Goal: Task Accomplishment & Management: Manage account settings

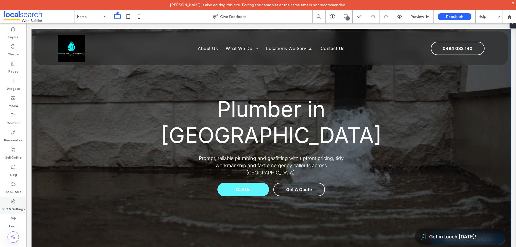
click at [17, 204] on label "SEO & Settings" at bounding box center [13, 208] width 23 height 8
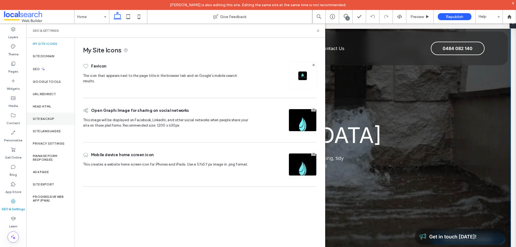
click at [44, 119] on label "Site Backup" at bounding box center [43, 119] width 21 height 4
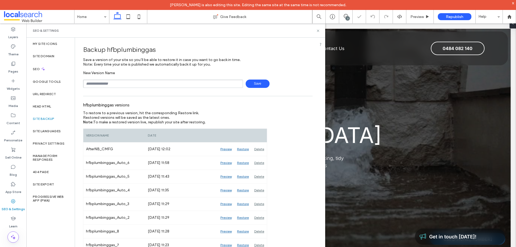
click at [119, 82] on input "text" at bounding box center [163, 84] width 160 height 8
type input "**********"
click at [251, 84] on span "Save" at bounding box center [258, 84] width 24 height 8
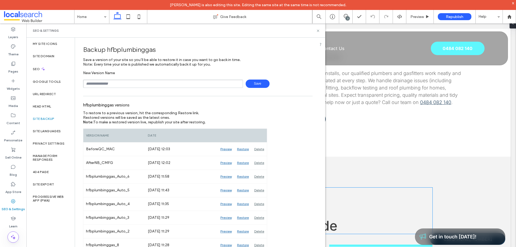
scroll to position [349, 0]
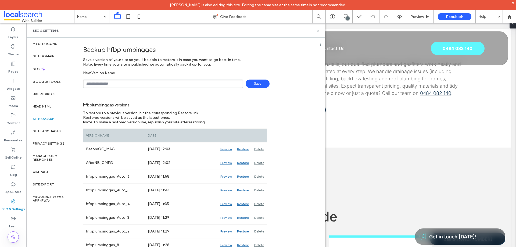
click at [317, 31] on icon at bounding box center [318, 31] width 4 height 4
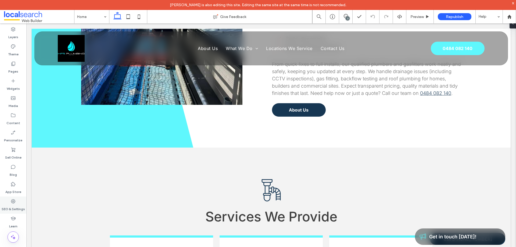
click at [11, 212] on div "SEO & Settings" at bounding box center [13, 204] width 26 height 17
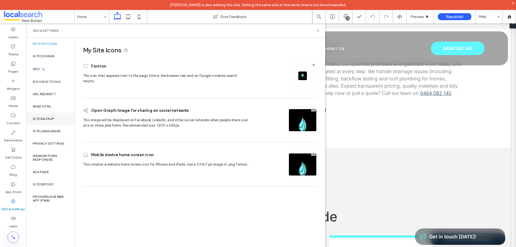
click at [57, 116] on div "Site Backup" at bounding box center [50, 119] width 48 height 12
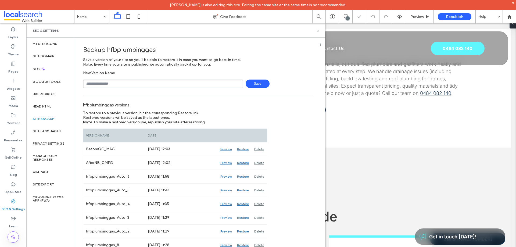
click at [318, 31] on icon at bounding box center [318, 31] width 4 height 4
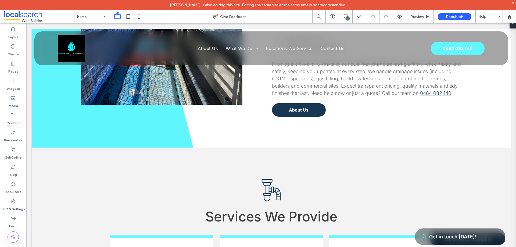
click at [18, 53] on label "Theme" at bounding box center [13, 53] width 10 height 8
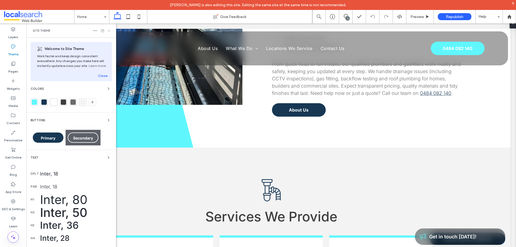
click at [109, 30] on use at bounding box center [109, 31] width 2 height 2
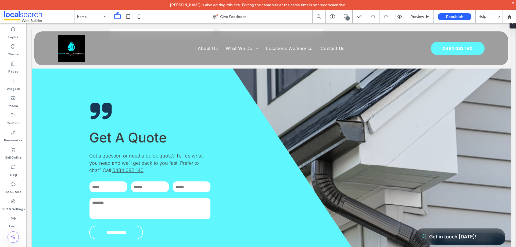
scroll to position [1092, 0]
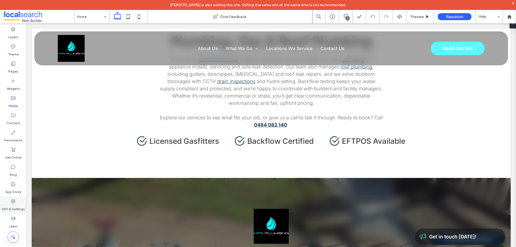
click at [14, 203] on icon at bounding box center [12, 201] width 5 height 5
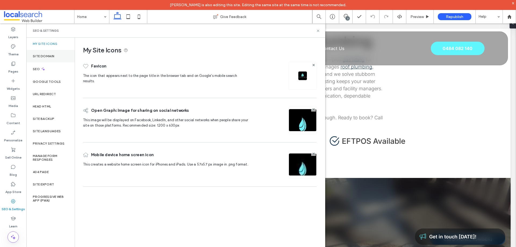
click at [53, 52] on div "Site Domain" at bounding box center [50, 56] width 48 height 12
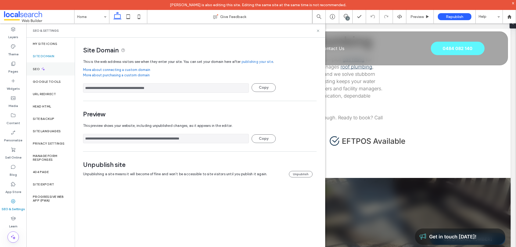
click at [48, 69] on div "SEO" at bounding box center [50, 68] width 48 height 13
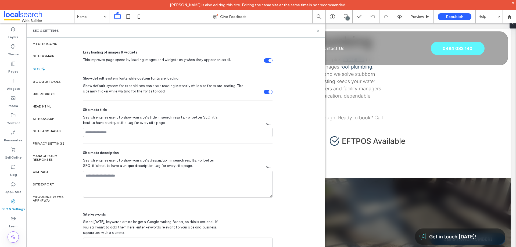
scroll to position [253, 0]
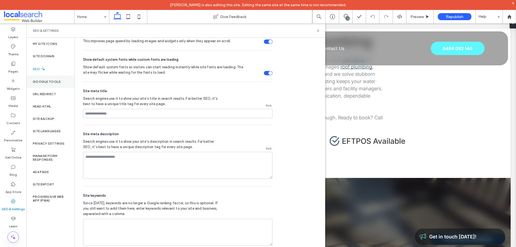
click at [40, 81] on label "Google Tools" at bounding box center [47, 82] width 28 height 4
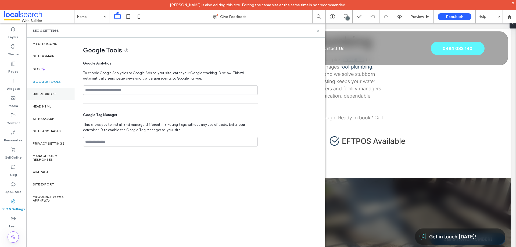
click at [52, 98] on div "URL Redirect" at bounding box center [50, 94] width 48 height 12
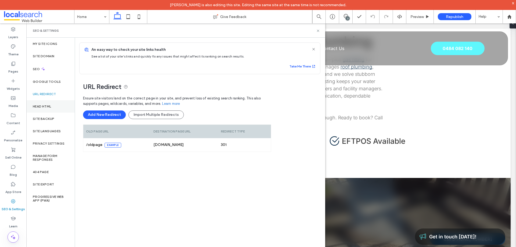
click at [51, 104] on div "Head HTML" at bounding box center [50, 106] width 48 height 12
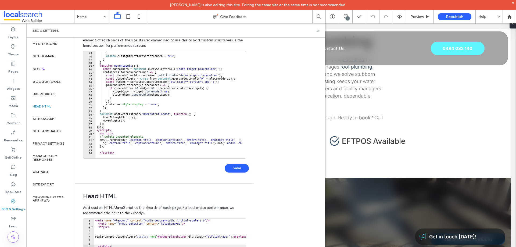
scroll to position [0, 0]
click at [19, 49] on div "Theme" at bounding box center [13, 50] width 26 height 17
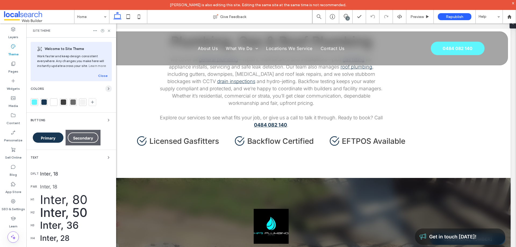
click at [108, 89] on use "button" at bounding box center [108, 89] width 1 height 2
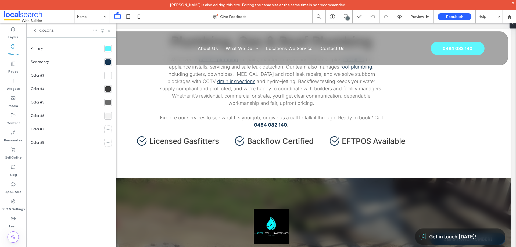
click at [110, 51] on div at bounding box center [107, 48] width 5 height 5
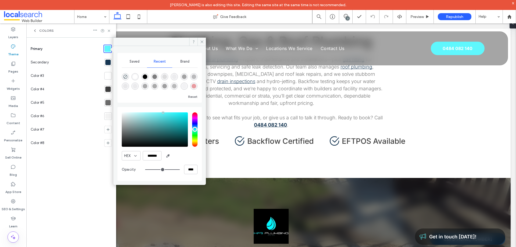
click at [107, 62] on div at bounding box center [107, 62] width 5 height 5
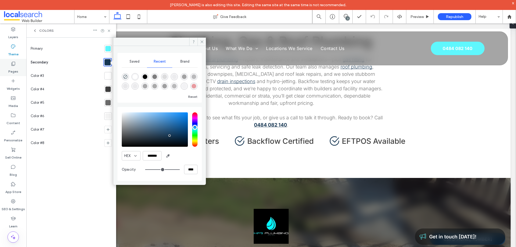
click at [12, 69] on label "Pages" at bounding box center [13, 70] width 10 height 8
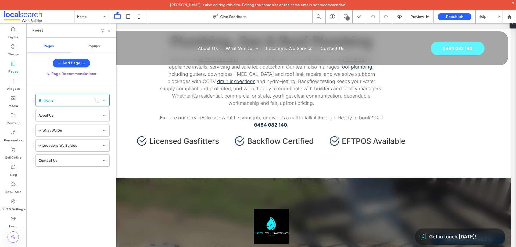
click at [94, 49] on div "Popups" at bounding box center [93, 46] width 45 height 12
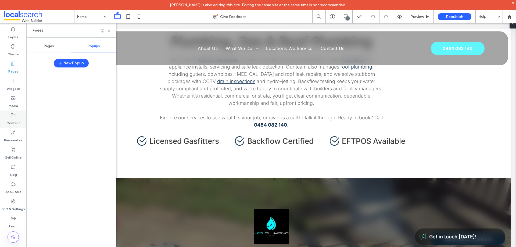
click at [13, 119] on label "Content" at bounding box center [13, 122] width 14 height 8
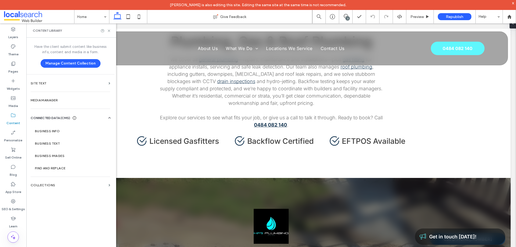
click at [61, 131] on div at bounding box center [71, 162] width 82 height 184
click at [61, 131] on label "Business Info" at bounding box center [71, 131] width 73 height 4
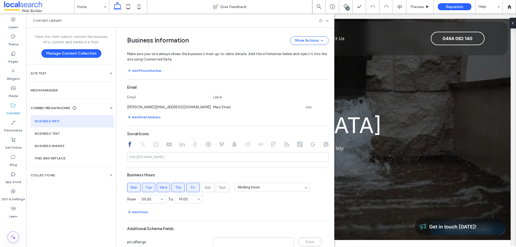
scroll to position [247, 0]
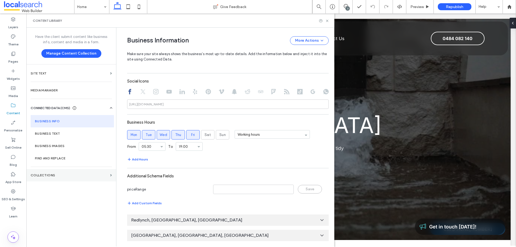
click at [55, 175] on label "Collections" at bounding box center [69, 175] width 77 height 4
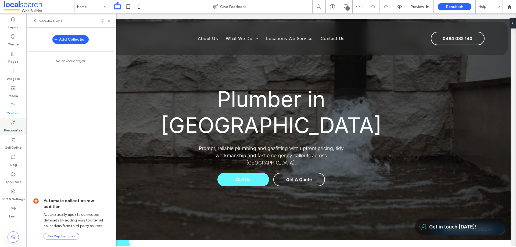
click at [12, 128] on label "Personalize" at bounding box center [13, 129] width 18 height 8
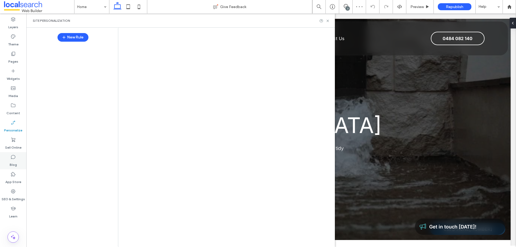
click at [13, 146] on label "Sell Online" at bounding box center [13, 146] width 16 height 8
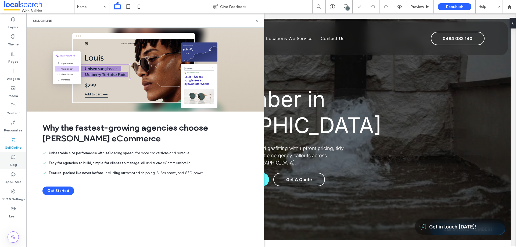
click at [15, 164] on label "Blog" at bounding box center [13, 164] width 7 height 8
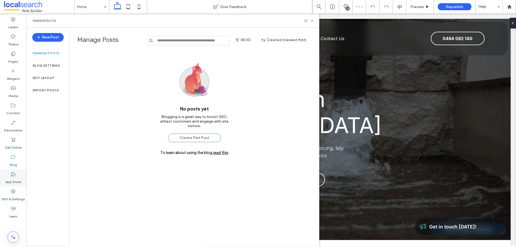
click at [15, 178] on label "App Store" at bounding box center [13, 181] width 16 height 8
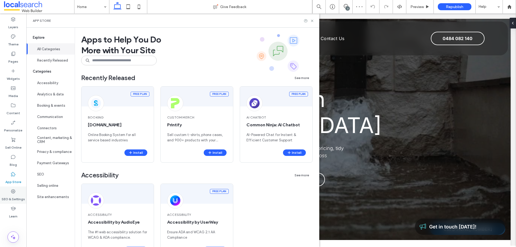
click at [14, 195] on label "SEO & Settings" at bounding box center [13, 198] width 23 height 8
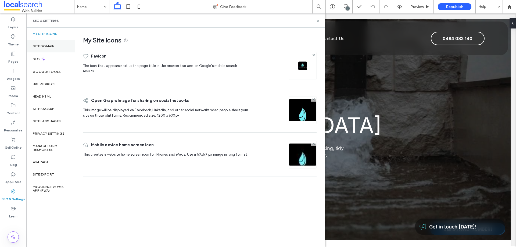
click at [51, 48] on button "All Categories" at bounding box center [50, 48] width 48 height 11
click at [47, 46] on label "Site Domain" at bounding box center [43, 46] width 21 height 4
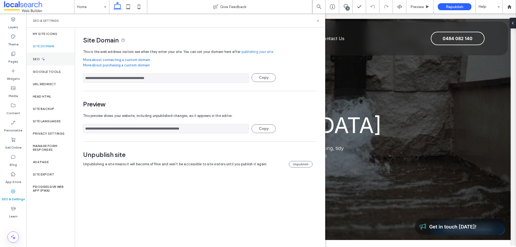
click at [49, 64] on div "SEO" at bounding box center [50, 58] width 48 height 13
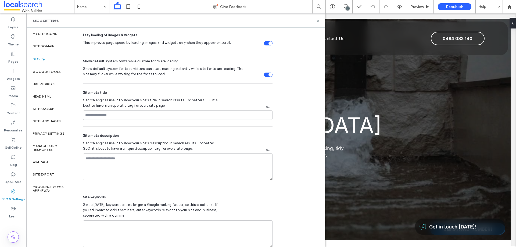
scroll to position [253, 0]
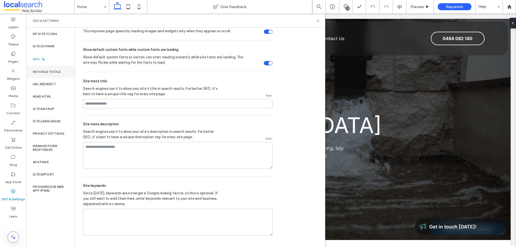
click at [55, 76] on div "Google Tools" at bounding box center [50, 72] width 48 height 12
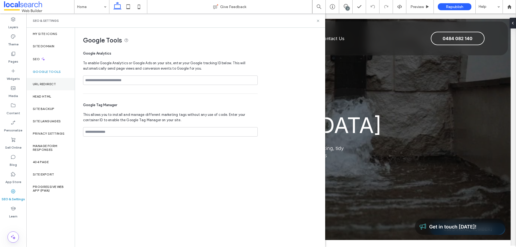
click at [52, 82] on label "URL Redirect" at bounding box center [44, 84] width 23 height 4
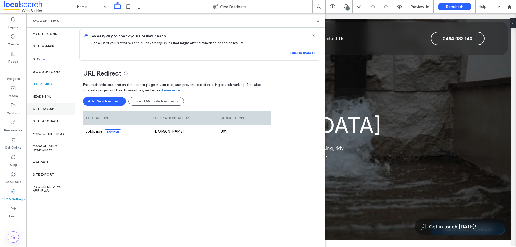
scroll to position [4, 0]
click at [55, 98] on div "Head HTML" at bounding box center [50, 96] width 48 height 12
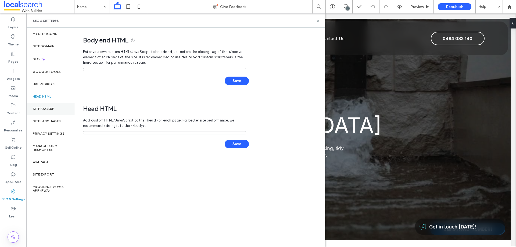
click at [50, 109] on label "Site Backup" at bounding box center [43, 109] width 21 height 4
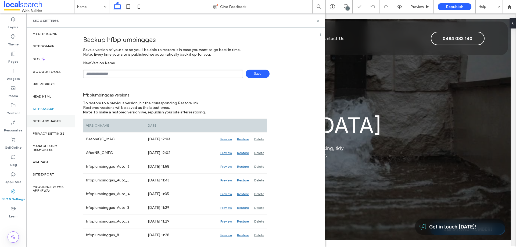
click at [60, 125] on div "Site Languages" at bounding box center [50, 121] width 48 height 12
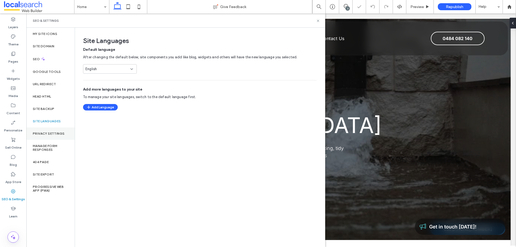
click at [54, 133] on label "Privacy Settings" at bounding box center [49, 134] width 32 height 4
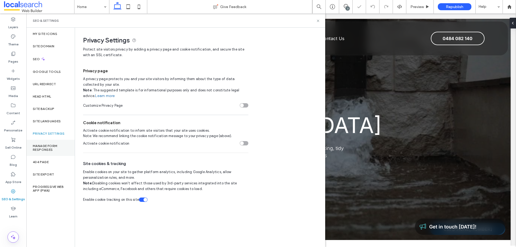
click at [48, 145] on label "Manage Form Responses" at bounding box center [50, 148] width 35 height 8
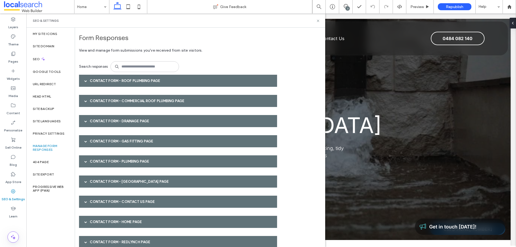
click at [217, 80] on div "Contact Form - Roof Plumbing page" at bounding box center [178, 81] width 198 height 12
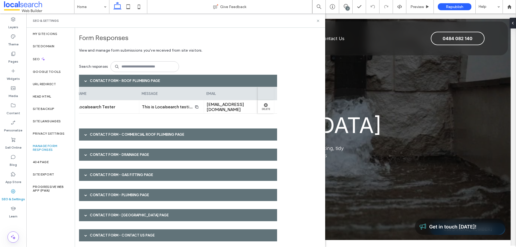
scroll to position [0, 132]
click at [243, 133] on div "Contact Form - Commercial Roof Plumbing page" at bounding box center [178, 134] width 198 height 12
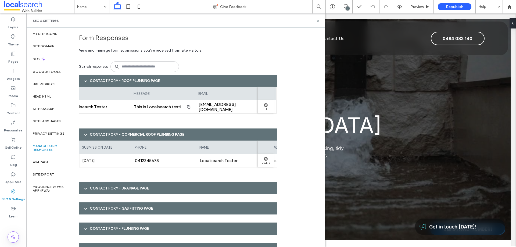
scroll to position [0, 133]
click at [196, 191] on div "Contact Form - Drainage page" at bounding box center [178, 188] width 198 height 12
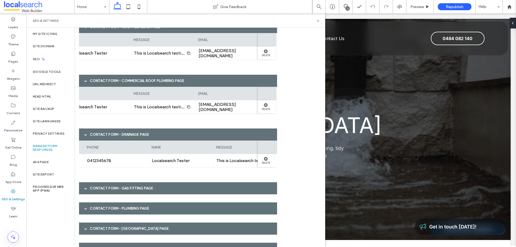
scroll to position [0, 113]
click at [189, 194] on div "Contact Form - Gas Fitting page" at bounding box center [178, 188] width 198 height 12
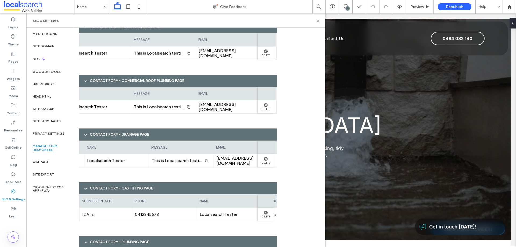
click at [189, 190] on div "Contact Form - Gas Fitting page" at bounding box center [178, 188] width 198 height 12
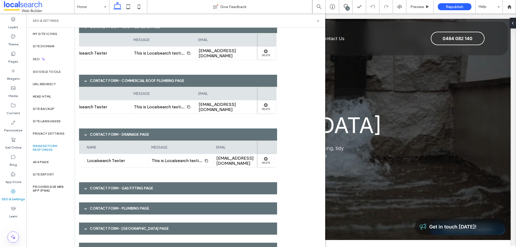
click at [189, 190] on div "Contact Form - Gas Fitting page" at bounding box center [178, 188] width 198 height 12
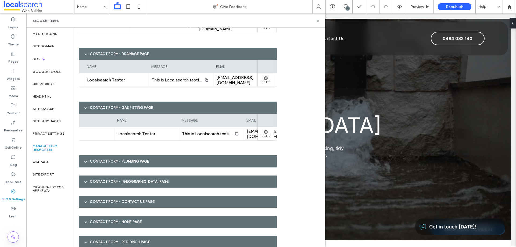
scroll to position [0, 122]
click at [214, 162] on div "Contact Form - Plumbing page" at bounding box center [178, 161] width 198 height 12
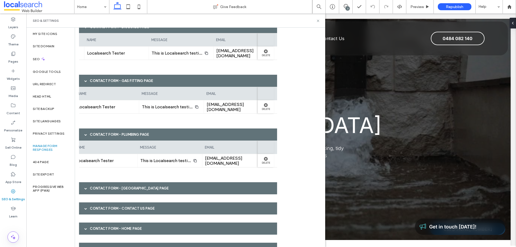
scroll to position [0, 133]
click at [194, 185] on div "Contact Form - Edmonton page" at bounding box center [178, 188] width 198 height 12
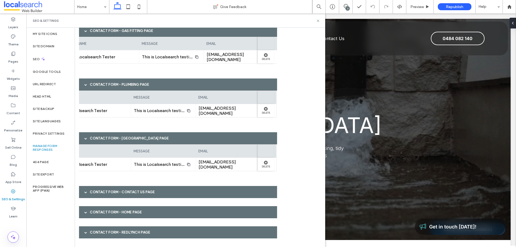
click at [172, 190] on div "Contact Form - Contact Us page" at bounding box center [178, 192] width 198 height 12
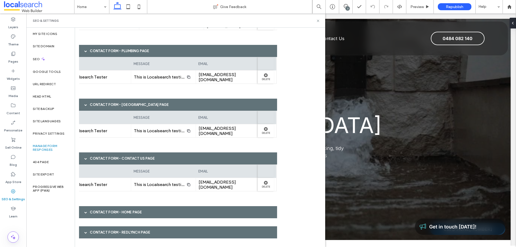
click at [163, 209] on div "Contact Form - Home page" at bounding box center [178, 212] width 198 height 12
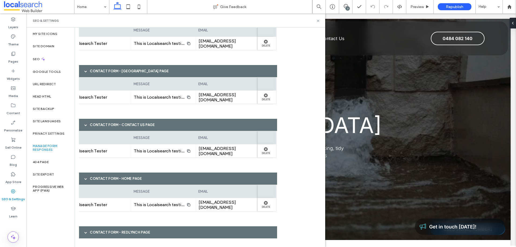
click at [196, 229] on div "Contact Form - Redlynch page" at bounding box center [178, 232] width 198 height 12
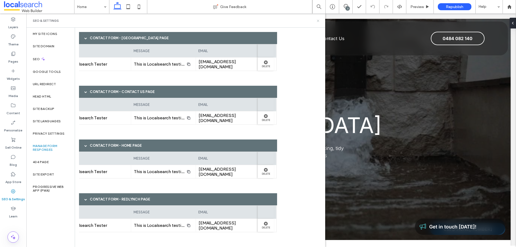
click at [318, 20] on use at bounding box center [318, 21] width 2 height 2
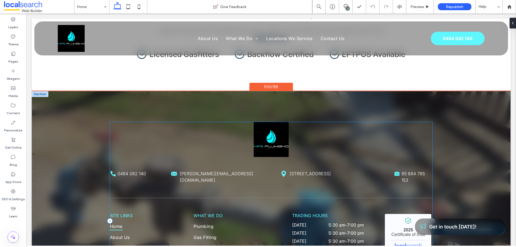
scroll to position [1102, 0]
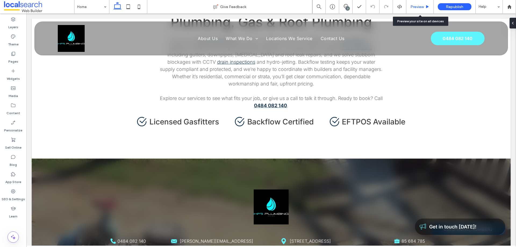
click at [418, 8] on span "Preview" at bounding box center [416, 7] width 13 height 5
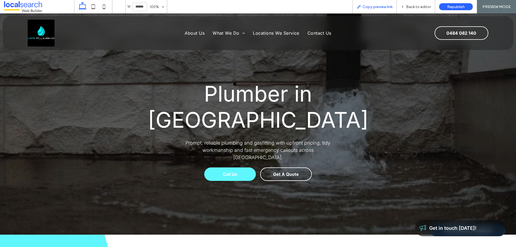
click at [371, 3] on div "Copy preview link" at bounding box center [374, 6] width 44 height 13
click at [377, 6] on span "Copy preview link" at bounding box center [377, 7] width 30 height 5
click at [415, 7] on span "Back to editor" at bounding box center [418, 7] width 25 height 5
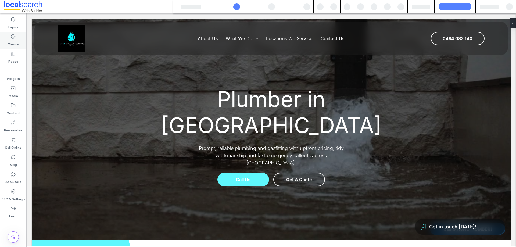
click at [10, 40] on label "Theme" at bounding box center [13, 43] width 10 height 8
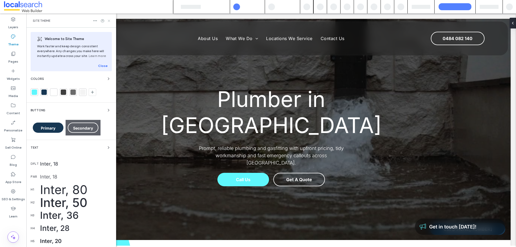
click at [109, 21] on use at bounding box center [109, 21] width 2 height 2
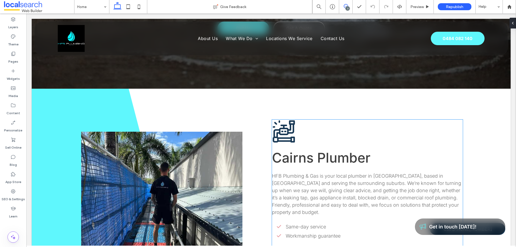
scroll to position [134, 0]
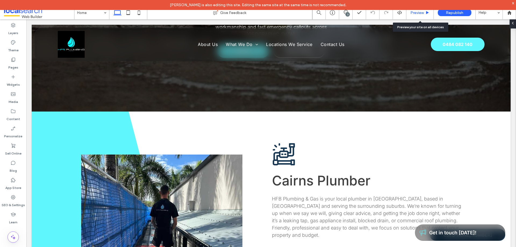
click at [416, 14] on span "Preview" at bounding box center [416, 12] width 13 height 5
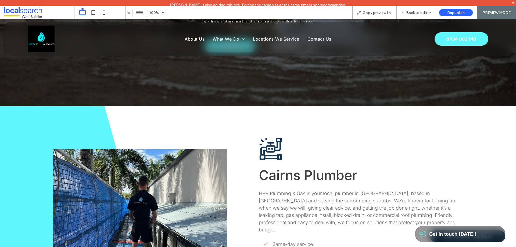
click at [416, 14] on span "Back to editor" at bounding box center [418, 12] width 25 height 5
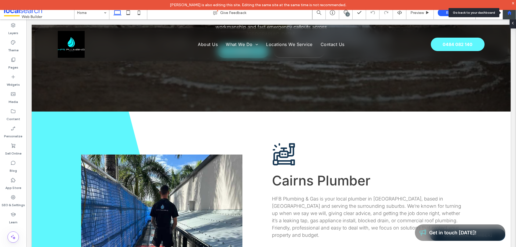
click at [507, 12] on icon at bounding box center [509, 12] width 5 height 5
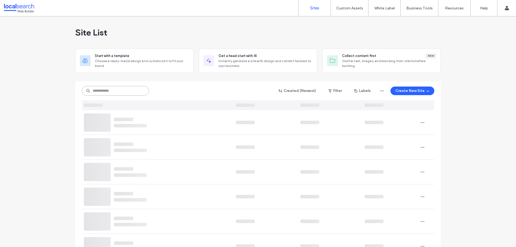
click at [122, 91] on input at bounding box center [115, 91] width 67 height 10
paste input "********"
type input "********"
click at [117, 94] on input "********" at bounding box center [115, 91] width 67 height 10
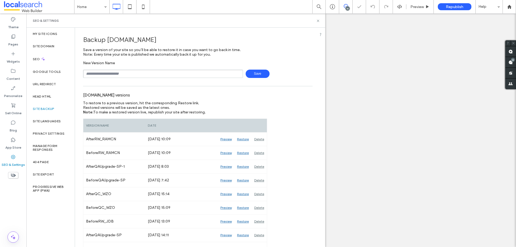
click at [123, 73] on input "text" at bounding box center [163, 74] width 160 height 8
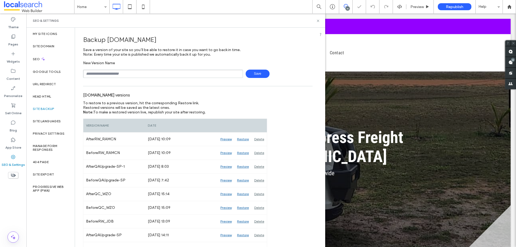
type input "**********"
click at [257, 76] on span "Save" at bounding box center [258, 74] width 24 height 8
click at [106, 76] on input "text" at bounding box center [163, 74] width 160 height 8
type input "**********"
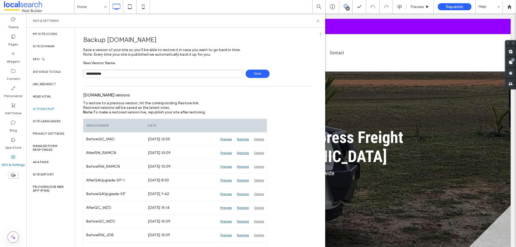
click at [252, 74] on span "Save" at bounding box center [258, 74] width 24 height 8
